Goal: Task Accomplishment & Management: Use online tool/utility

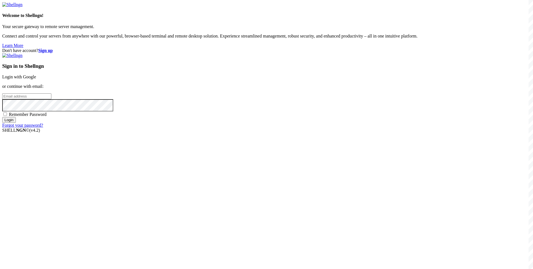
click at [220, 89] on div "Don't have account? Sign up Sign in to Shellngn Login with Google or continue w…" at bounding box center [266, 88] width 528 height 80
click at [51, 99] on input "email" at bounding box center [26, 96] width 49 height 6
type input "[EMAIL_ADDRESS][DOMAIN_NAME]"
click at [2, 117] on input "Login" at bounding box center [9, 120] width 14 height 6
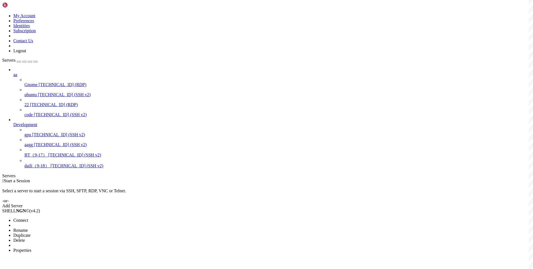
click at [46, 218] on li "Connect" at bounding box center [38, 220] width 50 height 5
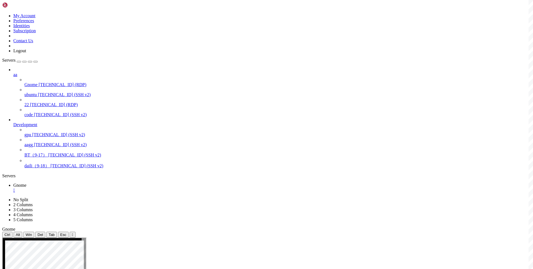
click at [97, 188] on div "" at bounding box center [271, 190] width 517 height 5
